Goal: Information Seeking & Learning: Understand process/instructions

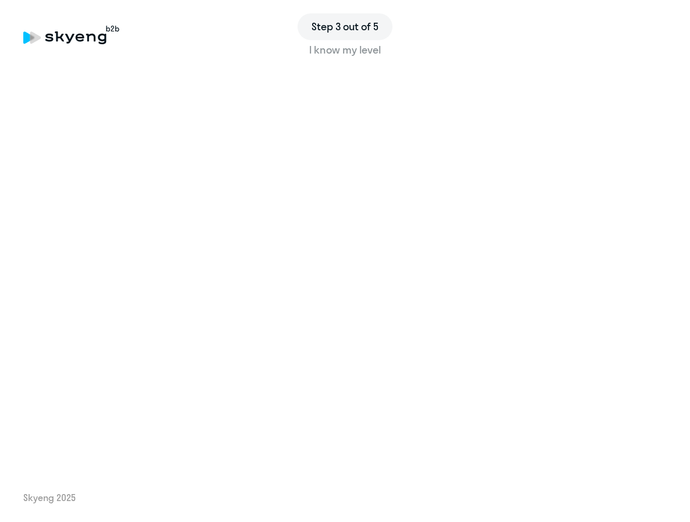
click at [269, 470] on div "Step 3 out of 5 I know my level Skyeng 2025" at bounding box center [345, 261] width 690 height 522
click at [486, 455] on div "Step 3 out of 5 I know my level Skyeng 2025" at bounding box center [345, 261] width 690 height 522
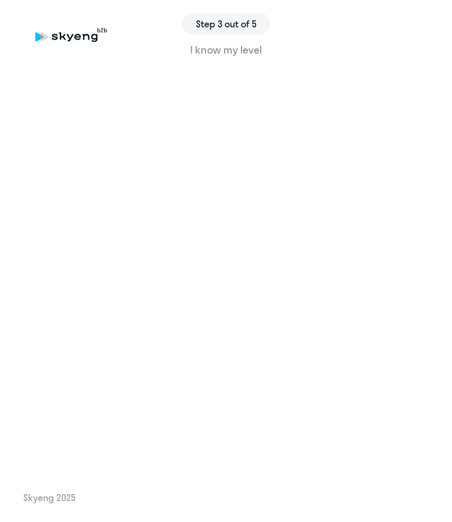
click at [202, 54] on oneclickelement "know" at bounding box center [208, 49] width 26 height 13
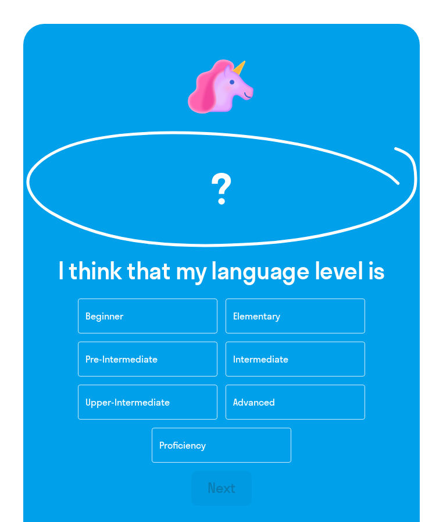
scroll to position [102, 0]
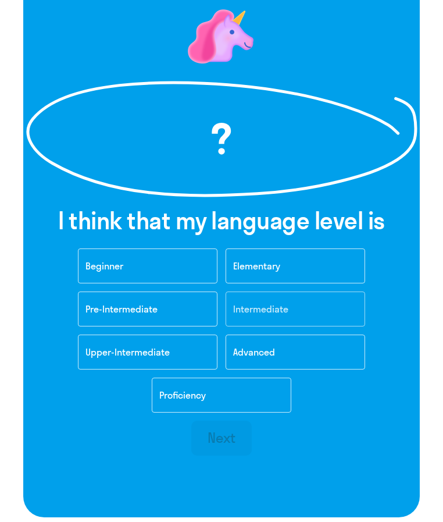
click at [269, 312] on oneclickelement "Intermediate" at bounding box center [260, 309] width 55 height 12
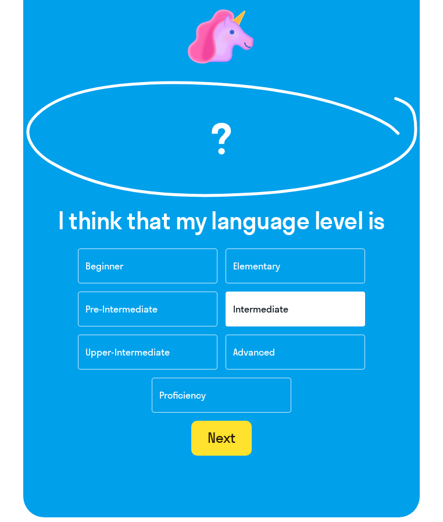
click at [223, 446] on oneclickelement "Next" at bounding box center [222, 437] width 29 height 17
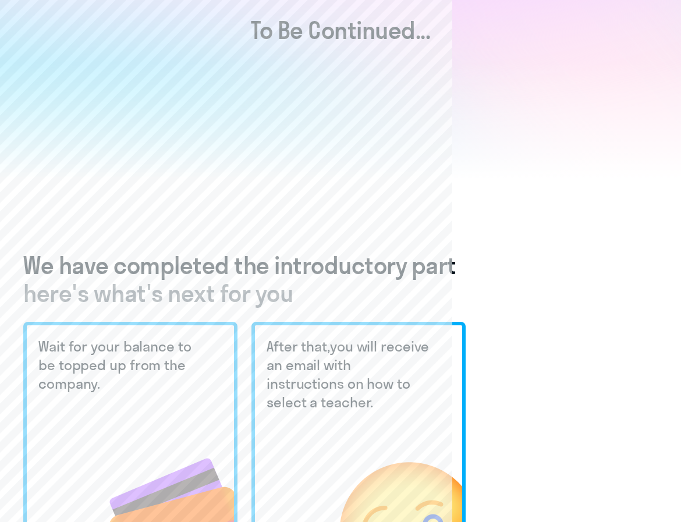
scroll to position [186, 0]
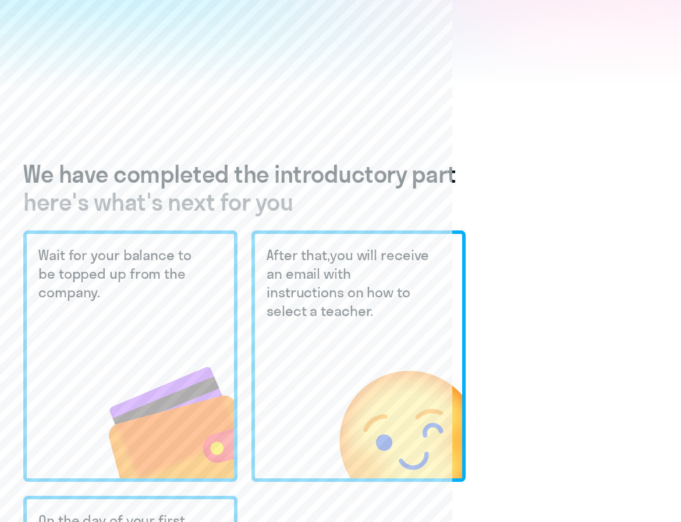
click at [86, 278] on oneclickelement "topped" at bounding box center [82, 273] width 47 height 17
drag, startPoint x: 125, startPoint y: 275, endPoint x: 58, endPoint y: 274, distance: 66.9
click at [58, 274] on oneclick "Wait for your balance to be topped up from the company ." at bounding box center [114, 273] width 153 height 55
click at [137, 306] on div "Wait for your balance to be topped up from the company ." at bounding box center [130, 355] width 214 height 251
drag, startPoint x: 33, startPoint y: 253, endPoint x: 113, endPoint y: 286, distance: 86.9
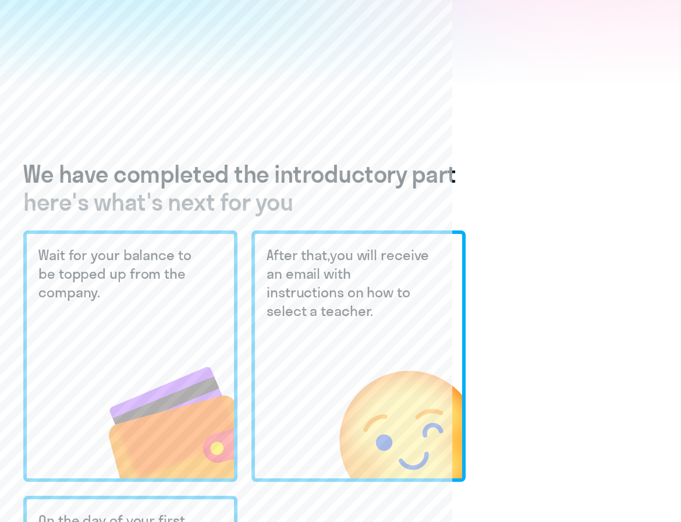
click at [113, 286] on div "Wait for your balance to be topped up from the company ." at bounding box center [130, 355] width 214 height 251
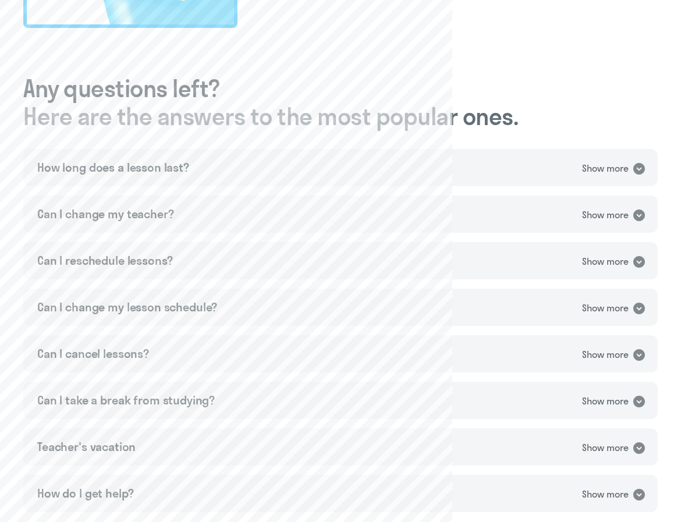
scroll to position [931, 0]
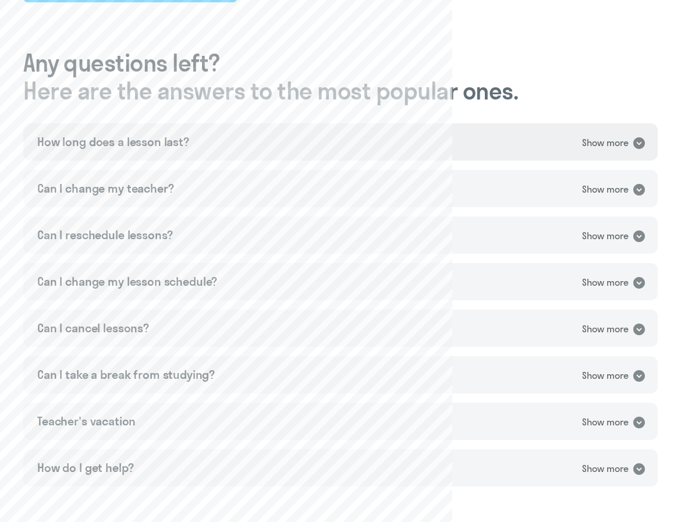
click at [641, 139] on icon at bounding box center [639, 143] width 12 height 12
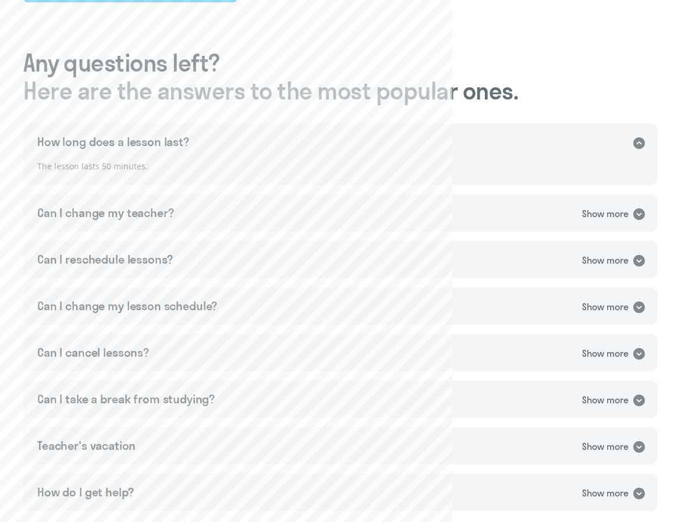
click at [641, 139] on icon at bounding box center [639, 143] width 12 height 12
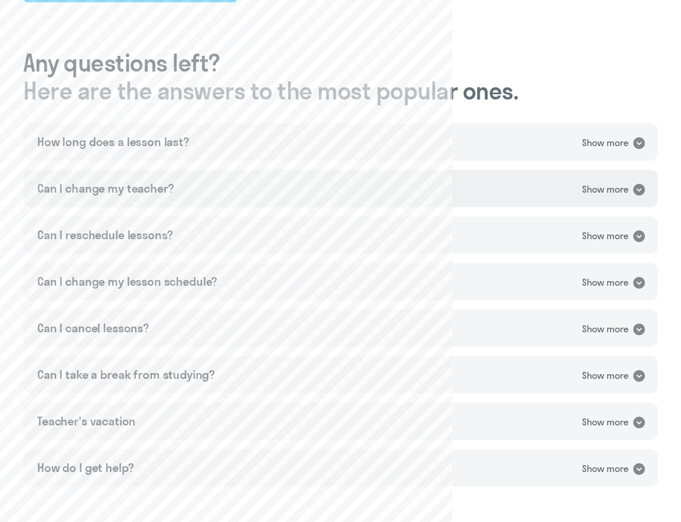
click at [632, 191] on icon at bounding box center [639, 190] width 14 height 14
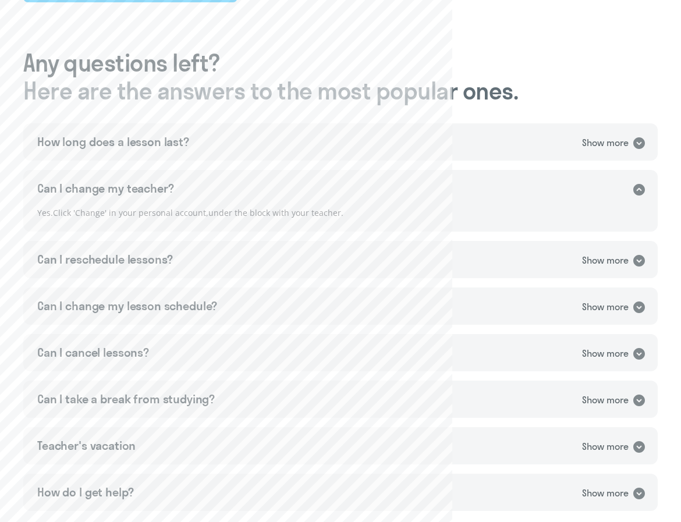
click at [632, 191] on icon at bounding box center [639, 190] width 14 height 14
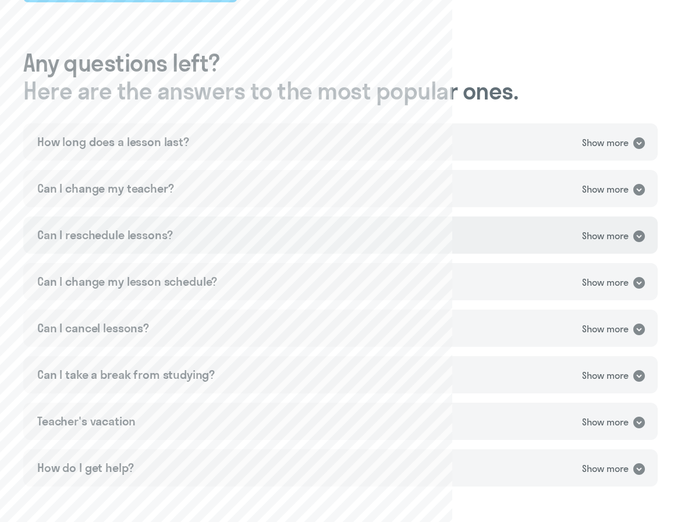
click at [641, 238] on icon at bounding box center [639, 236] width 12 height 12
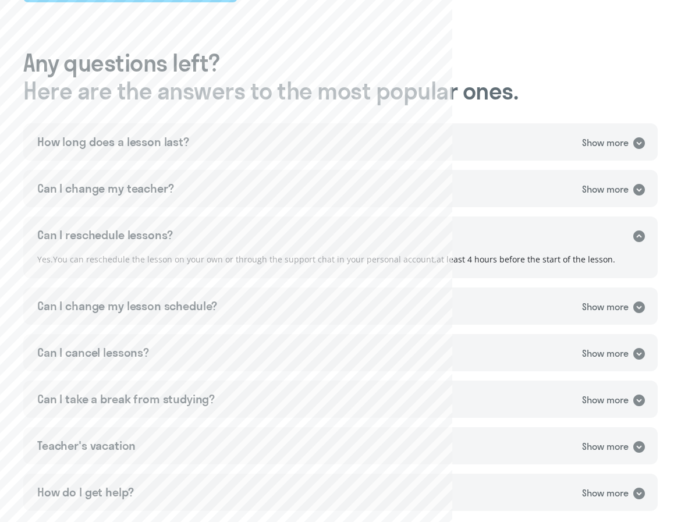
click at [642, 236] on icon at bounding box center [639, 236] width 12 height 12
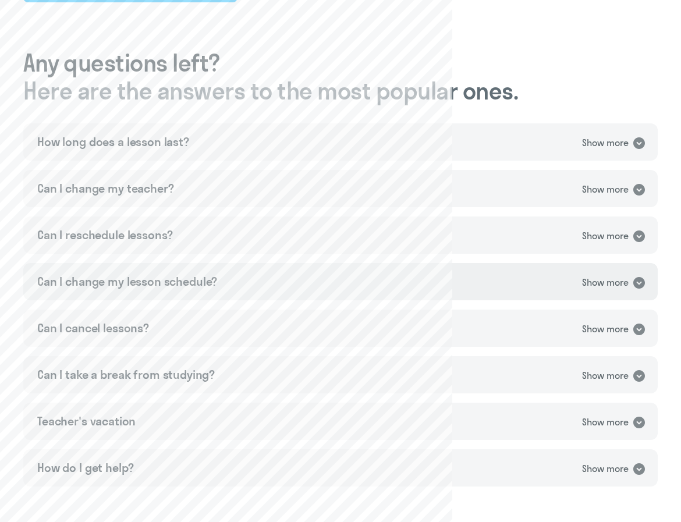
click at [641, 273] on div "Can I change my lesson schedule? Show more" at bounding box center [340, 281] width 634 height 37
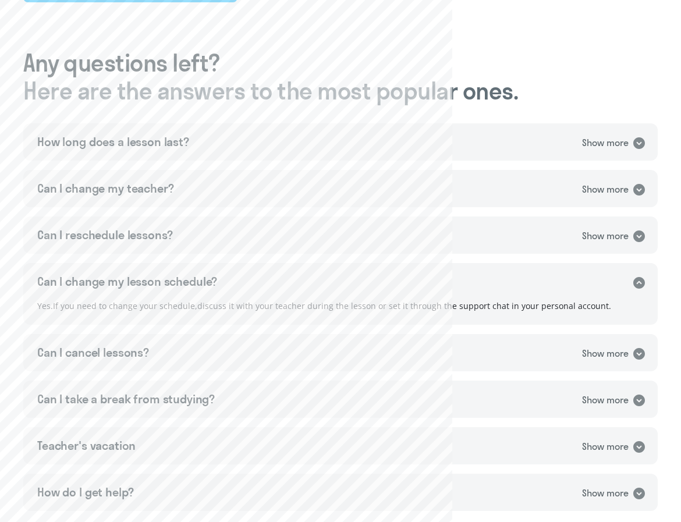
click at [214, 306] on oneclickelement "discuss" at bounding box center [211, 305] width 29 height 11
click at [193, 321] on div "Yes . If you need to change your schedule , discuss it with your teacher during…" at bounding box center [340, 312] width 634 height 26
click at [634, 281] on icon at bounding box center [639, 283] width 12 height 12
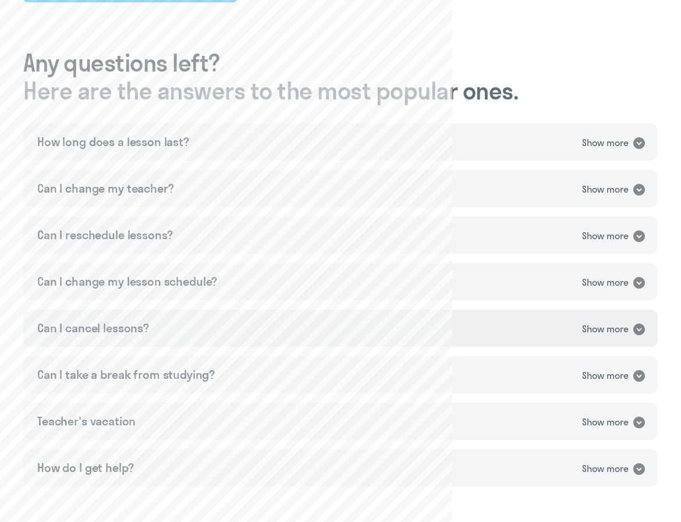
click at [634, 330] on icon at bounding box center [639, 330] width 12 height 12
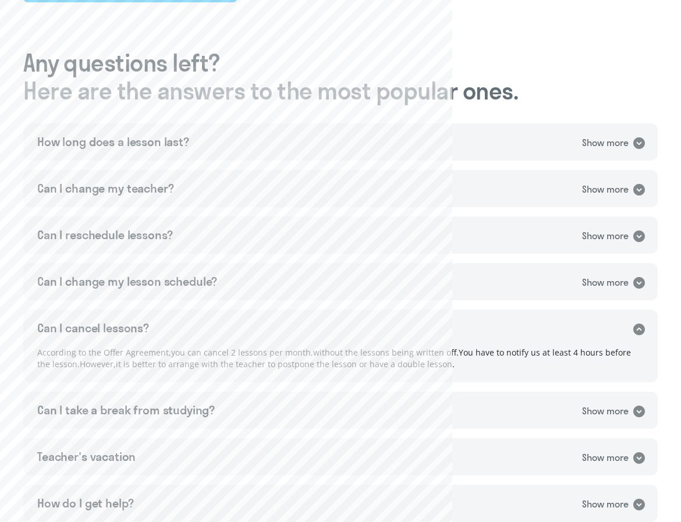
click at [65, 353] on oneclickelement "According" at bounding box center [56, 352] width 39 height 11
click at [479, 374] on div "According to the Offer Agreement , you can cancel 2 lessons per month , without…" at bounding box center [340, 364] width 634 height 37
drag, startPoint x: 452, startPoint y: 369, endPoint x: 55, endPoint y: 344, distance: 397.6
click at [55, 347] on div "According to the Offer Agreement , you can cancel 2 lessons per month , without…" at bounding box center [340, 364] width 634 height 35
click at [278, 364] on oneclickelement "postpone" at bounding box center [296, 363] width 37 height 11
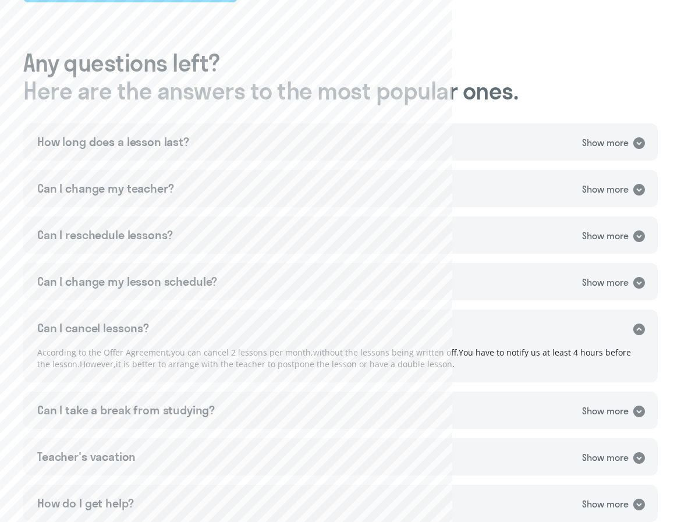
drag, startPoint x: 251, startPoint y: 364, endPoint x: 335, endPoint y: 365, distance: 83.8
click at [335, 365] on oneclick "According to the Offer Agreement , you can cancel 2 lessons per month , without…" at bounding box center [334, 358] width 594 height 23
drag, startPoint x: 250, startPoint y: 364, endPoint x: 294, endPoint y: 364, distance: 44.2
click at [294, 364] on oneclick "According to the Offer Agreement , you can cancel 2 lessons per month , without…" at bounding box center [334, 358] width 594 height 23
click at [257, 390] on div "How long does a lesson last? Show more The lesson lasts 50 minutes . Can I chan…" at bounding box center [340, 322] width 634 height 399
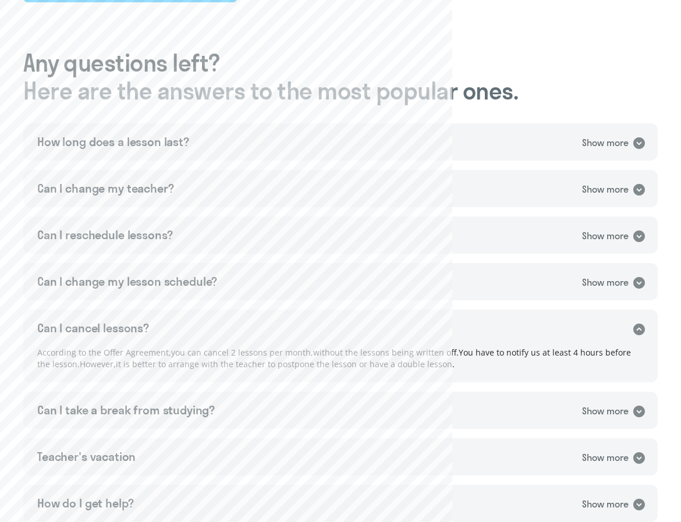
click at [638, 331] on icon at bounding box center [639, 330] width 12 height 12
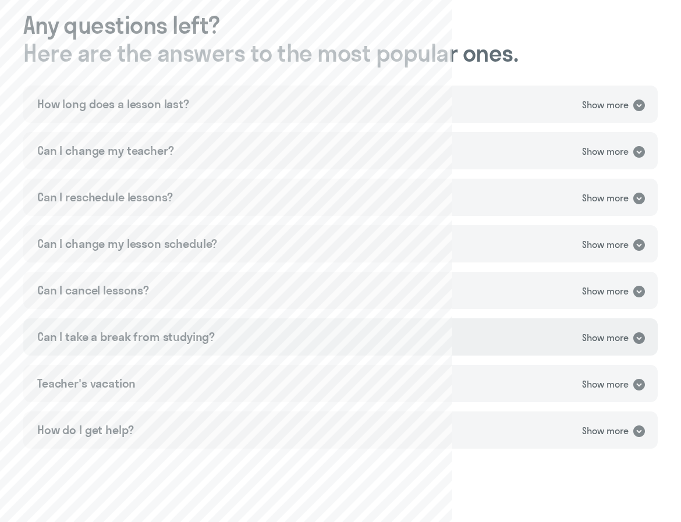
scroll to position [978, 0]
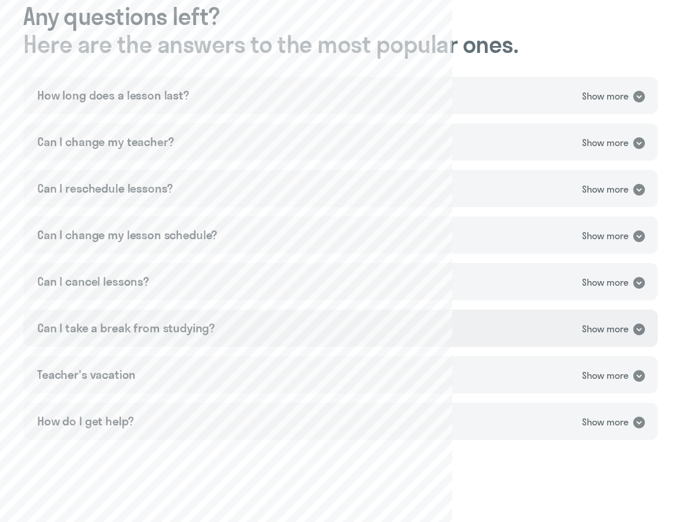
click at [631, 329] on div "Show more" at bounding box center [614, 328] width 64 height 15
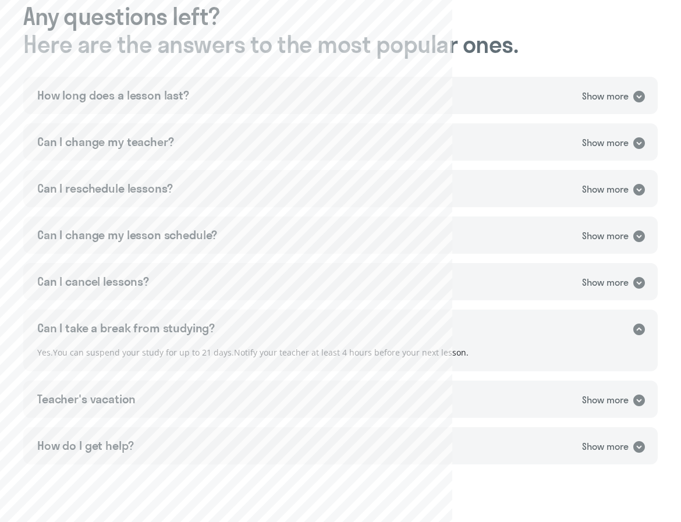
click at [631, 329] on div "Show more" at bounding box center [614, 328] width 64 height 15
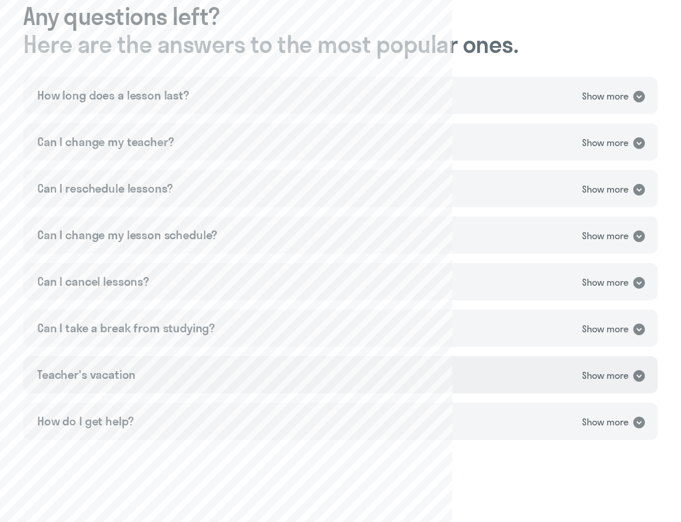
click at [637, 366] on div "Teacher's vacation Show more" at bounding box center [340, 374] width 634 height 37
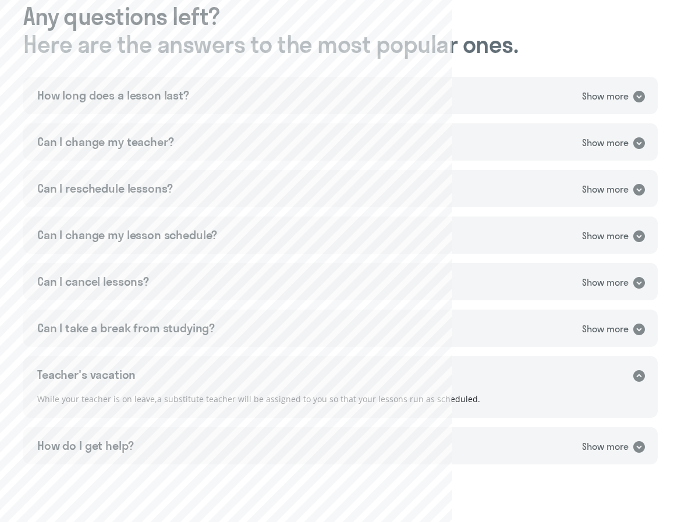
click at [182, 400] on oneclickelement "substitute" at bounding box center [184, 398] width 40 height 11
click at [152, 411] on div "While your teacher is on leave , a substitute teacher will be assigned to you s…" at bounding box center [340, 405] width 634 height 26
click at [641, 378] on icon at bounding box center [639, 376] width 12 height 12
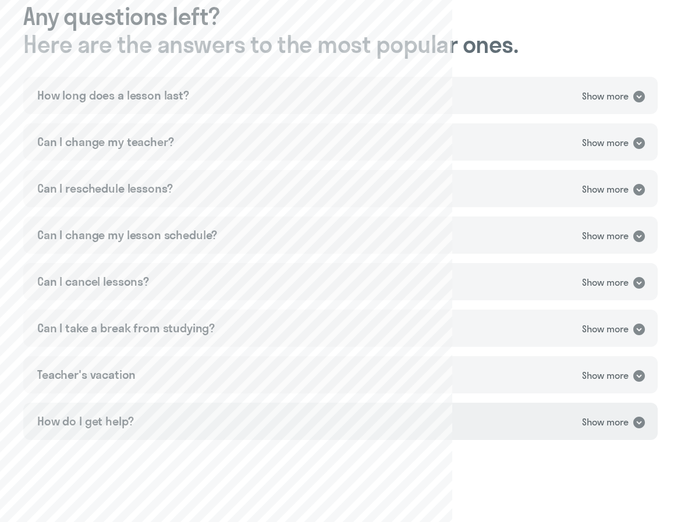
click at [625, 415] on oneclick "Show more" at bounding box center [605, 422] width 47 height 15
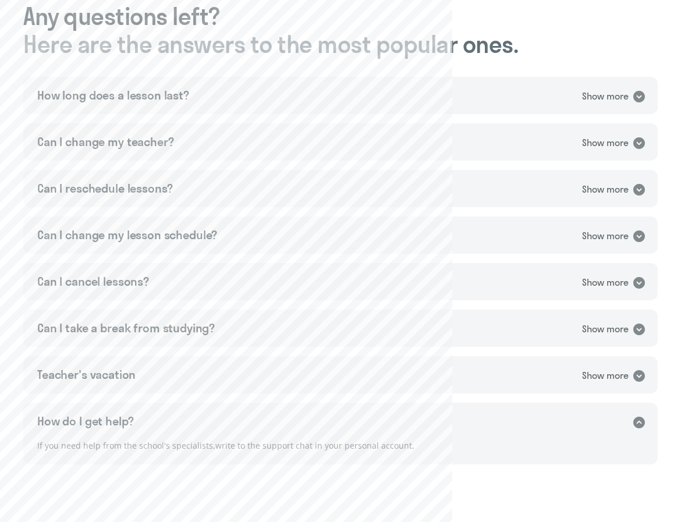
click at [625, 415] on oneclick "Show more" at bounding box center [605, 422] width 47 height 15
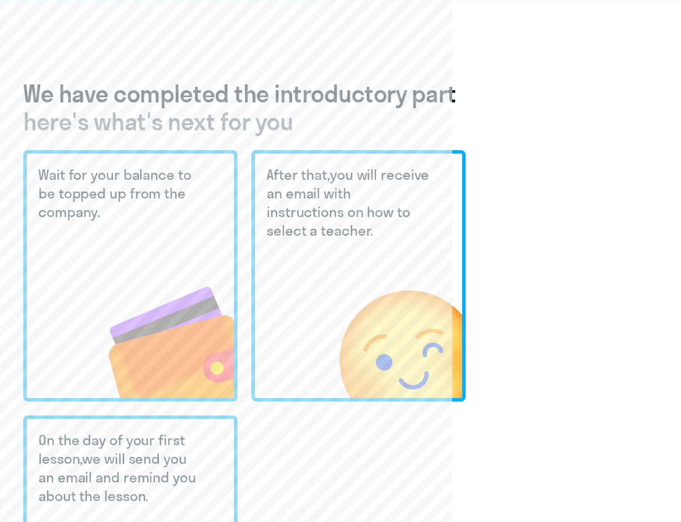
scroll to position [0, 0]
